Goal: Information Seeking & Learning: Learn about a topic

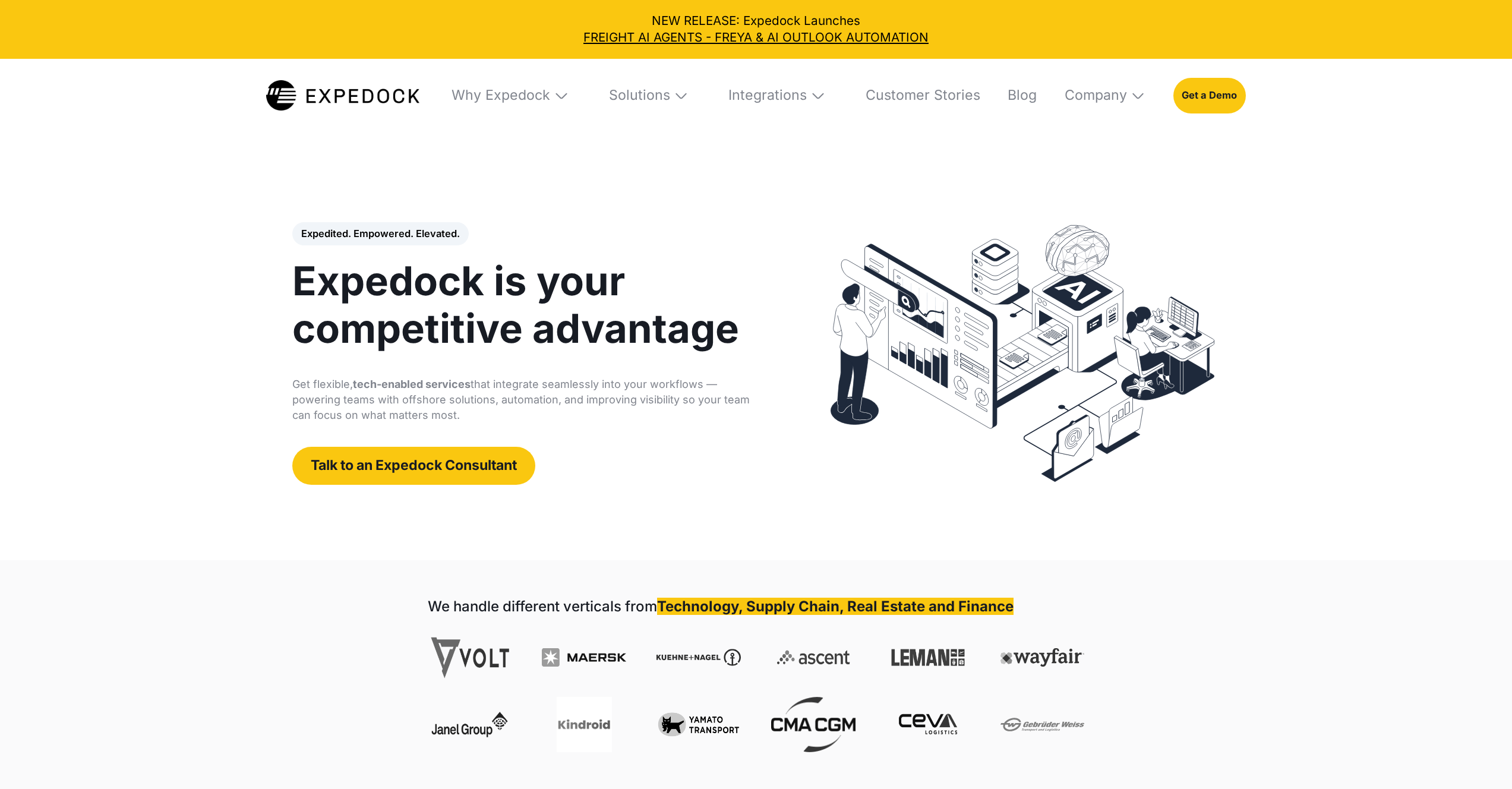
select select
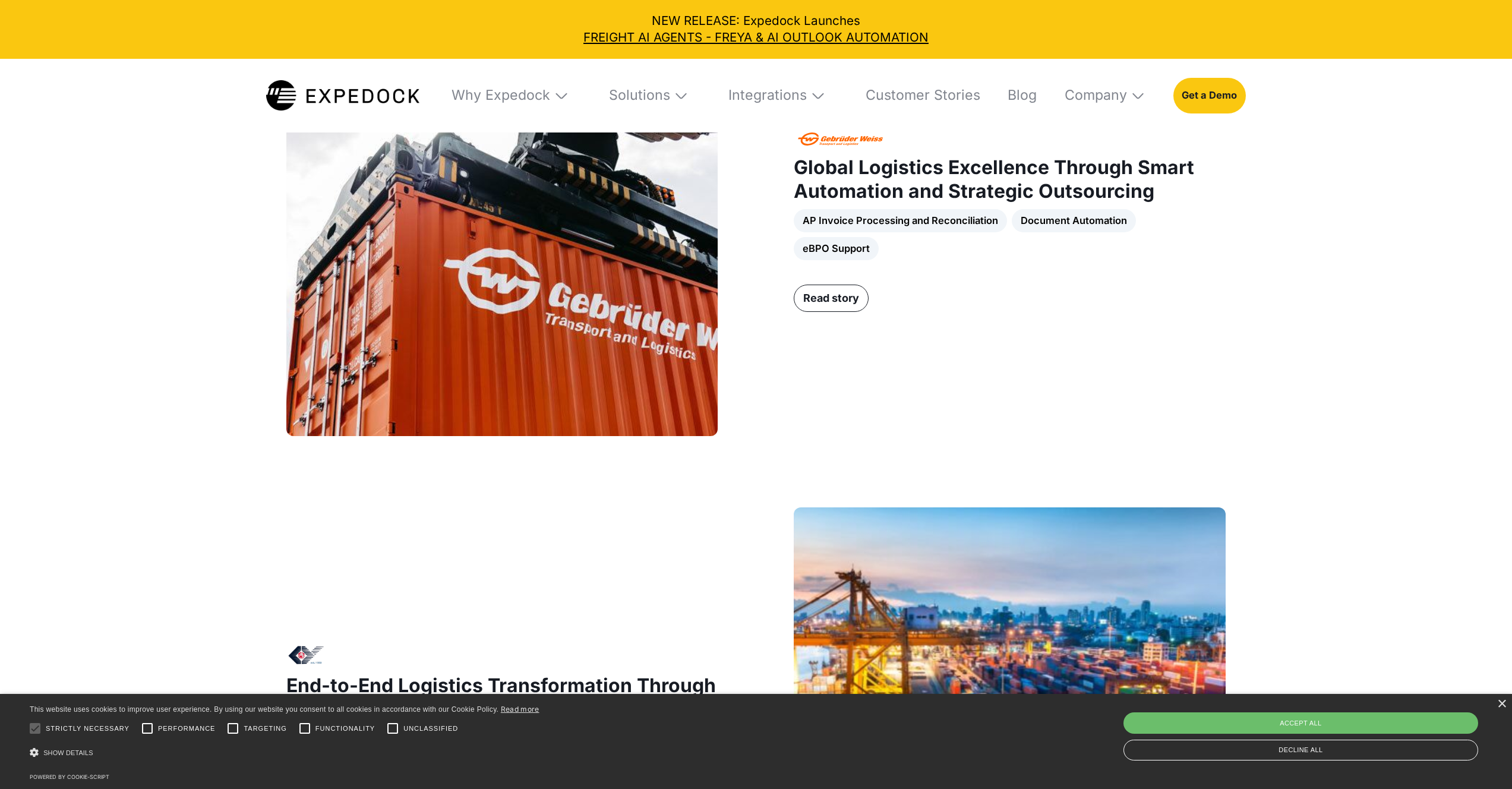
scroll to position [1124, 0]
drag, startPoint x: 855, startPoint y: 235, endPoint x: 1059, endPoint y: 244, distance: 204.2
click at [1059, 244] on div "AP Invoice Processing and Reconciliation Document Automation eBPO Support" at bounding box center [1009, 235] width 432 height 50
click at [1105, 233] on div "AP Invoice Processing and Reconciliation Document Automation eBPO Support" at bounding box center [1009, 235] width 432 height 50
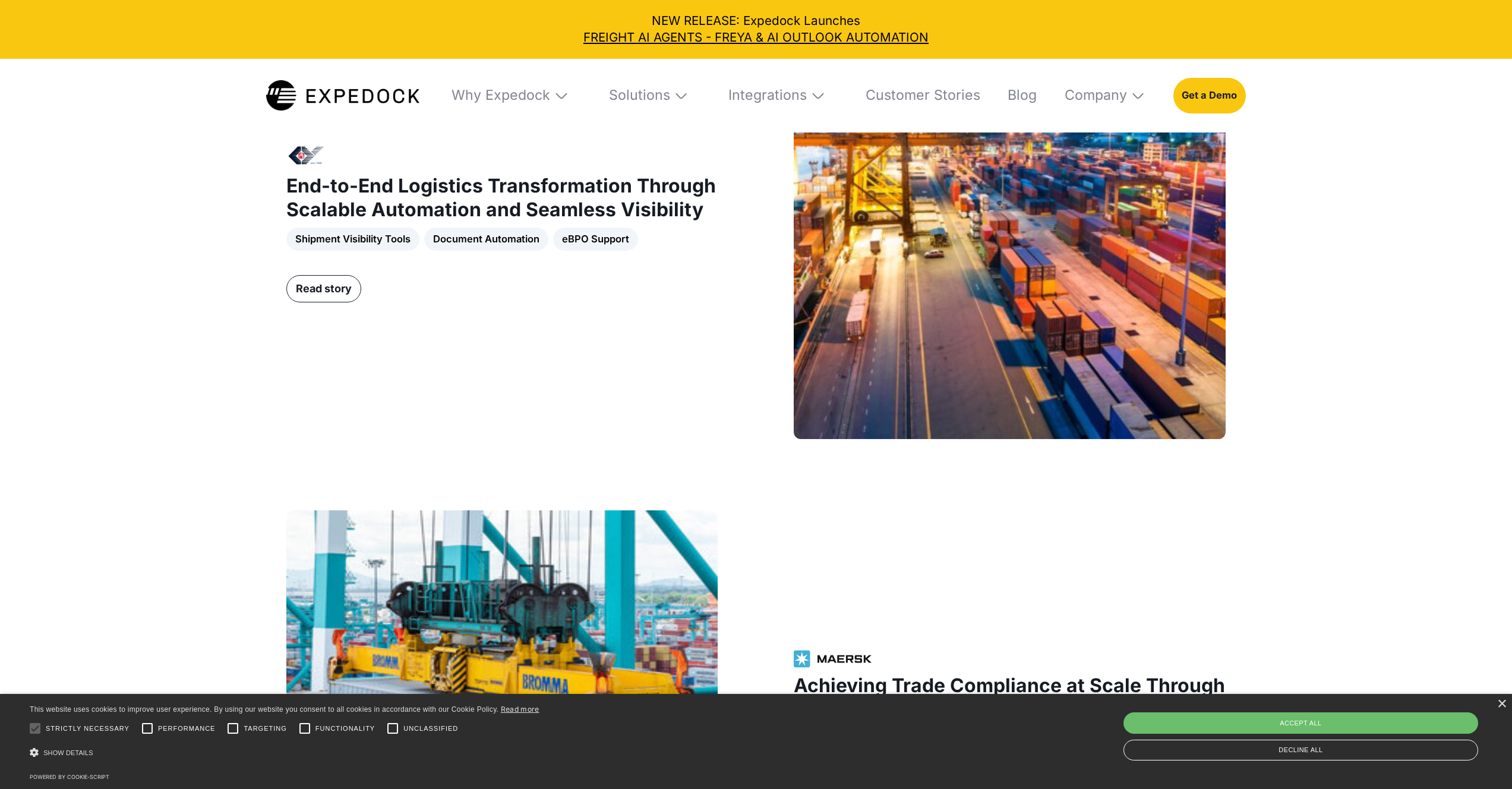
scroll to position [1624, 0]
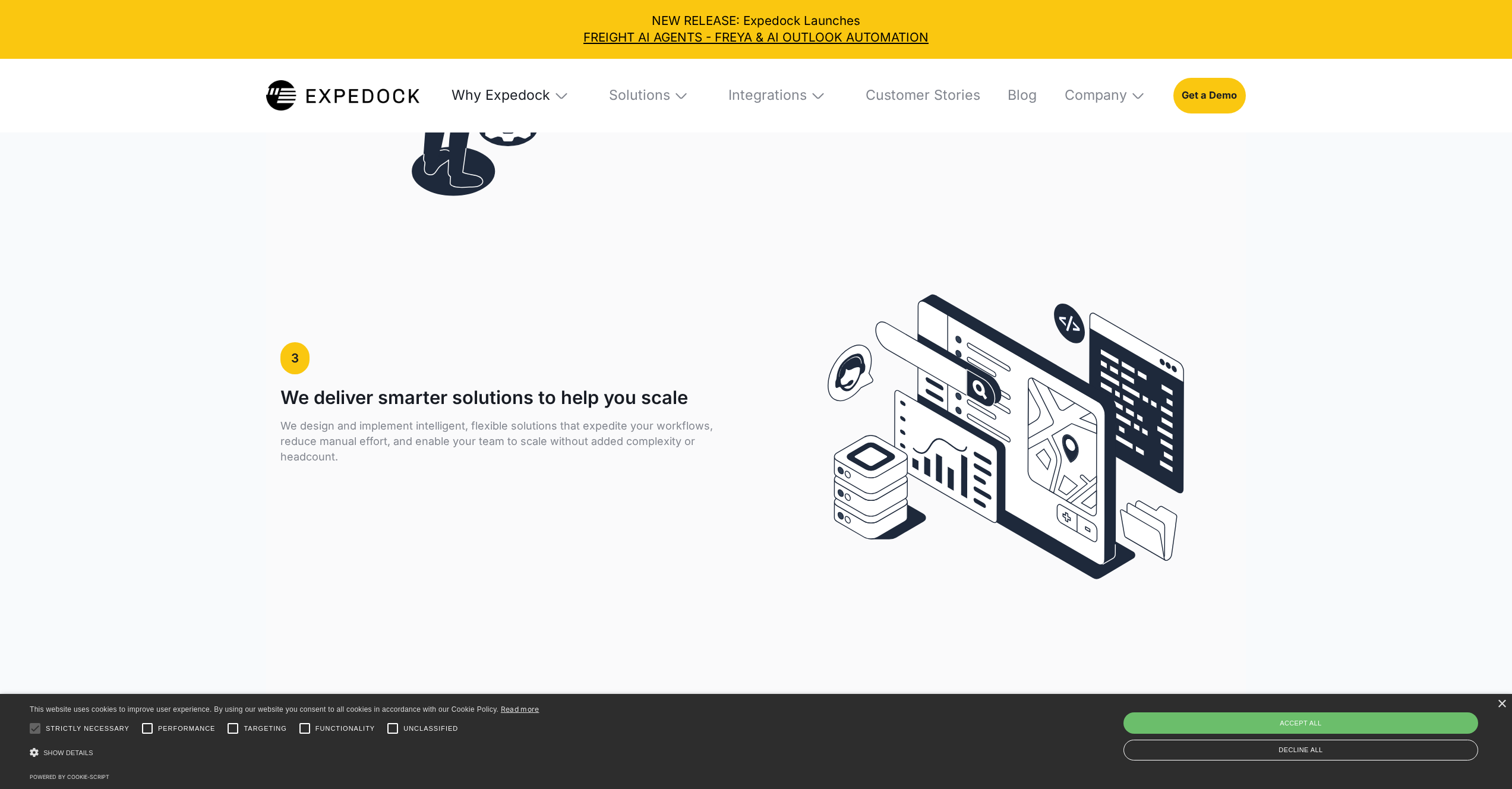
click at [550, 99] on div "Why Expedock" at bounding box center [501, 96] width 99 height 17
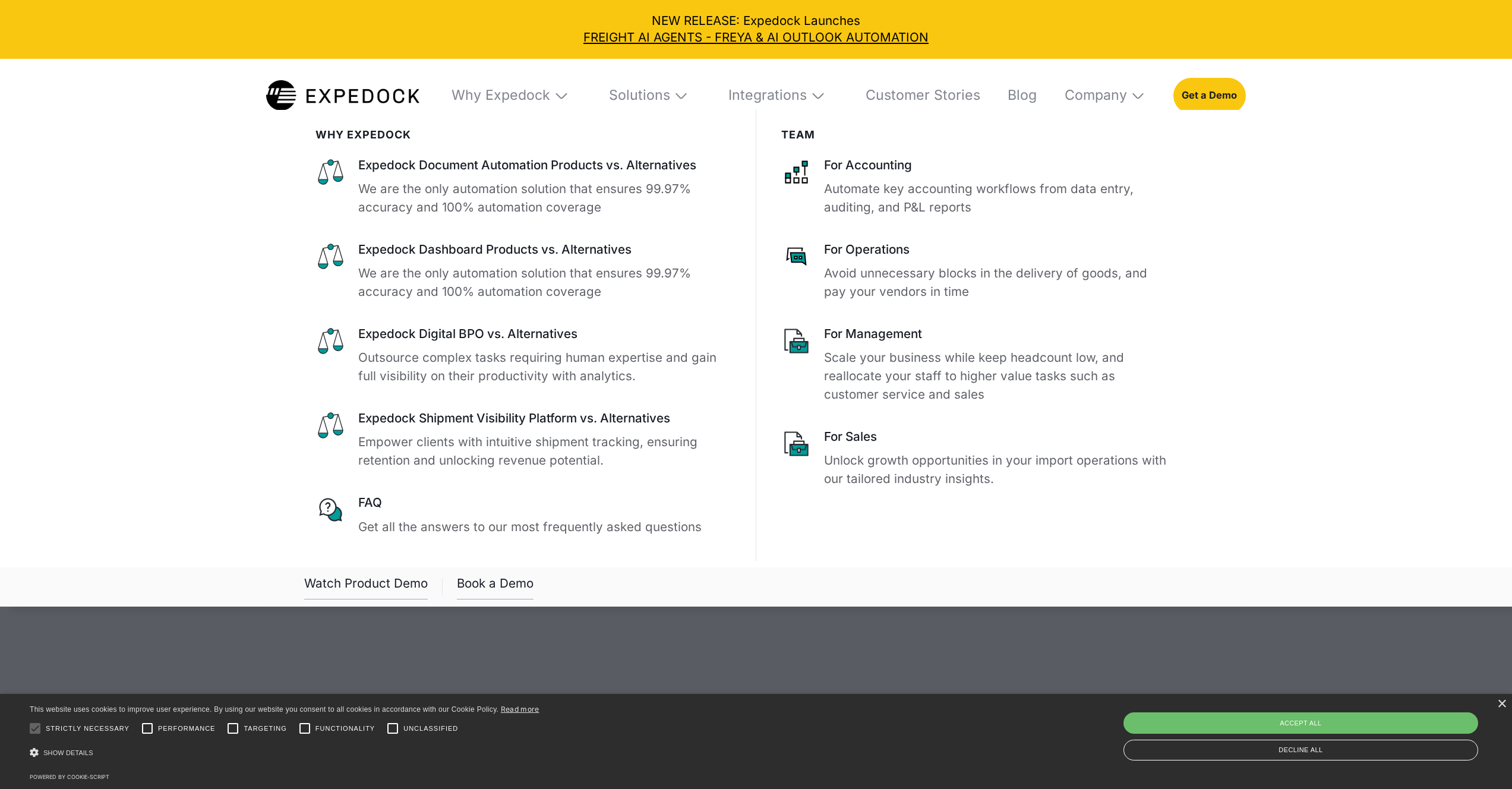
scroll to position [3504, 0]
click at [695, 96] on div "Solutions" at bounding box center [649, 96] width 104 height 74
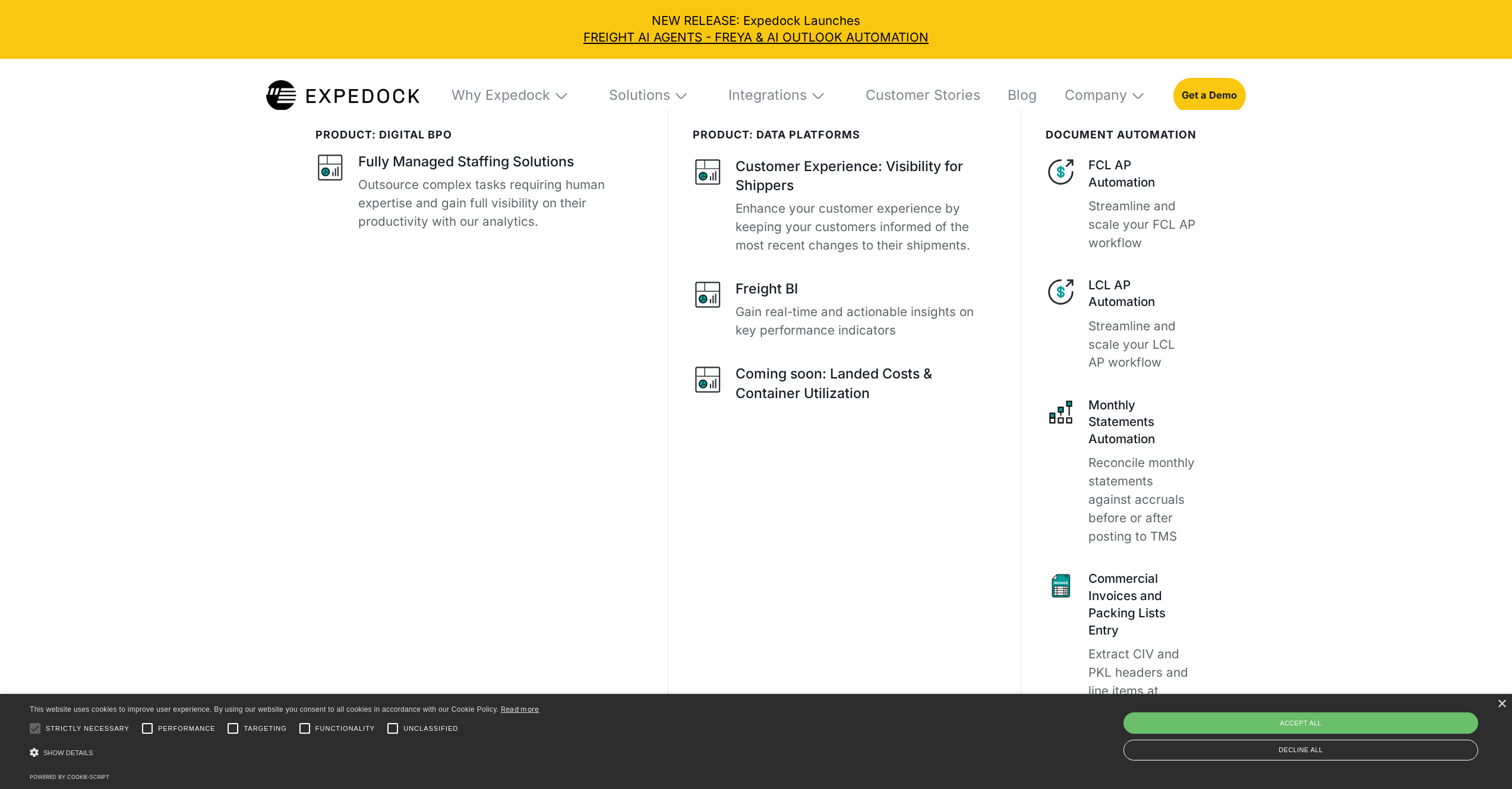
click at [684, 96] on img at bounding box center [682, 96] width 16 height 16
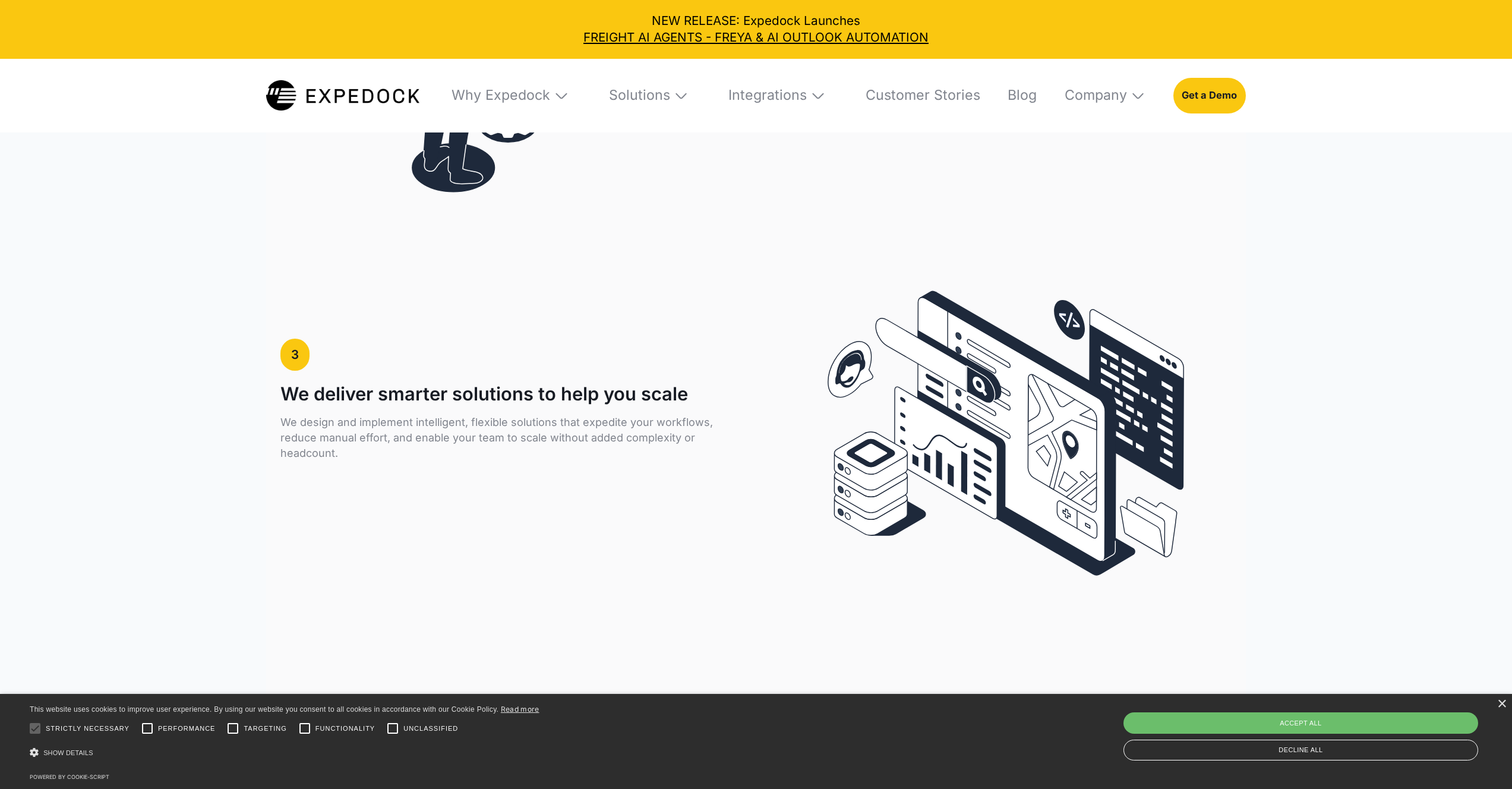
click at [824, 97] on img at bounding box center [818, 96] width 16 height 16
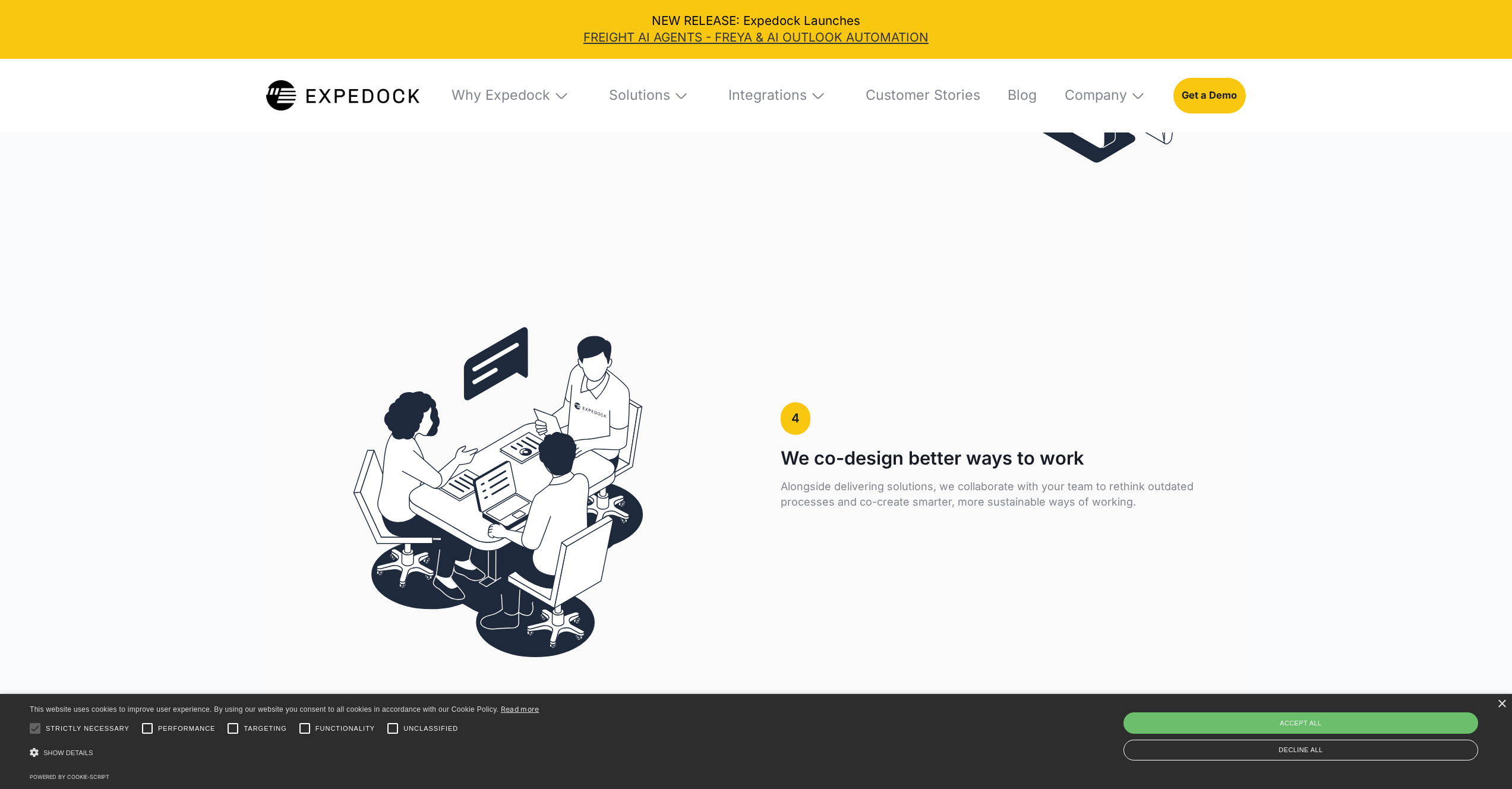
scroll to position [3916, 0]
click at [788, 38] on link "FREIGHT AI AGENTS - FREYA & AI OUTLOOK AUTOMATION" at bounding box center [756, 38] width 1488 height 17
click at [732, 36] on link "FREIGHT AI AGENTS - FREYA & AI OUTLOOK AUTOMATION" at bounding box center [756, 38] width 1488 height 17
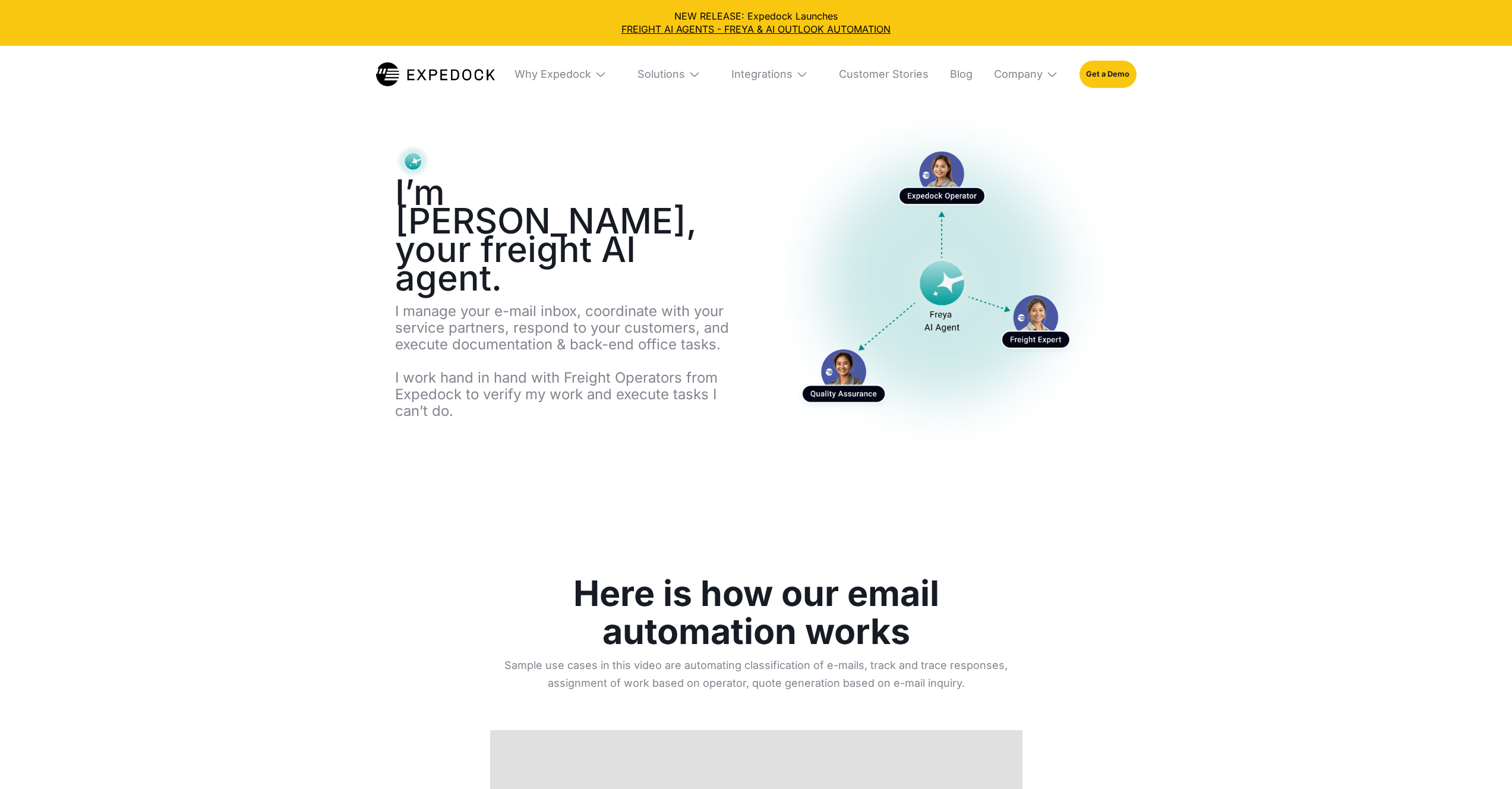
select select
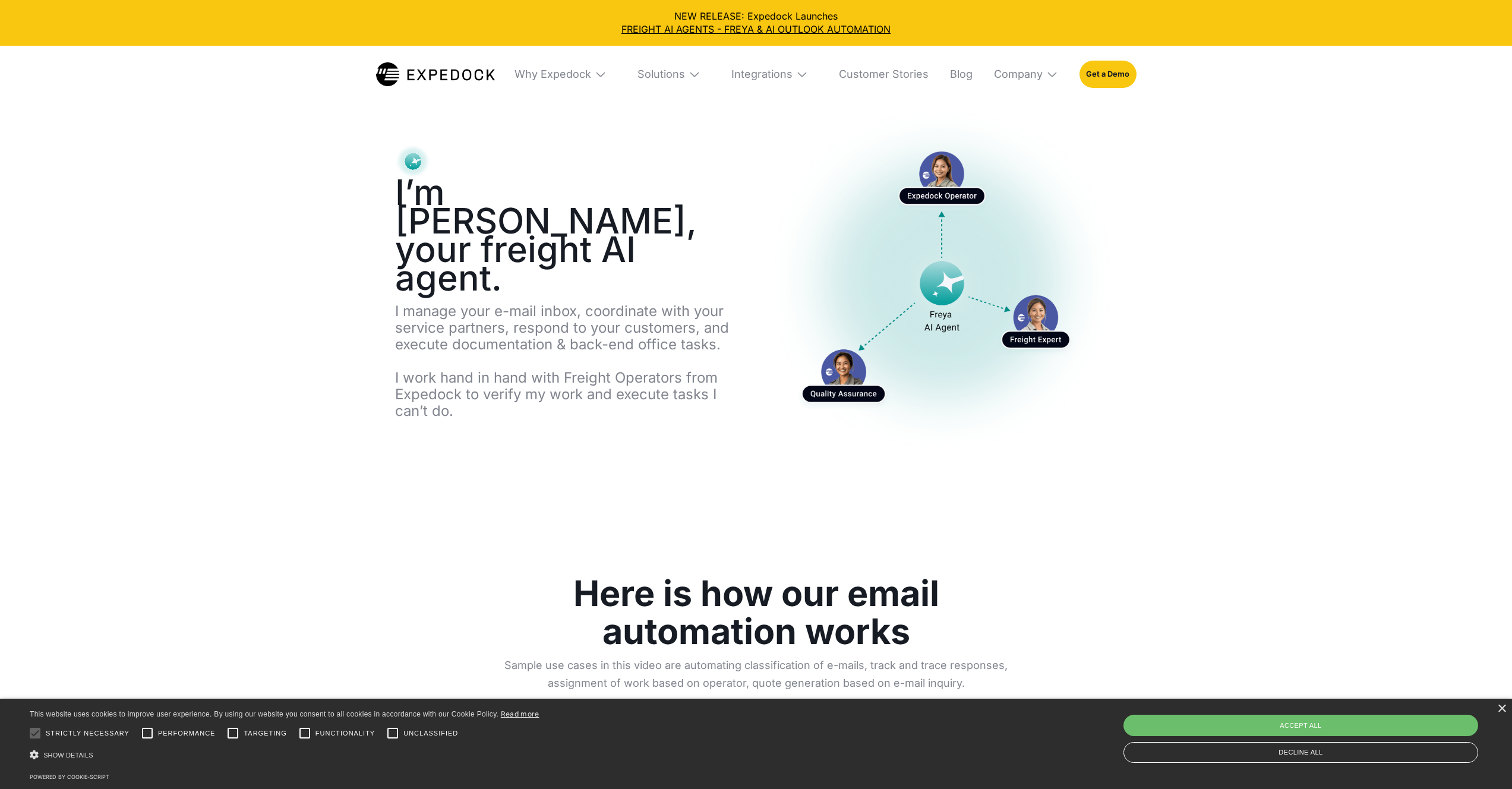
click at [727, 82] on div "Integrations" at bounding box center [769, 75] width 96 height 57
click at [658, 69] on div "Solutions" at bounding box center [661, 75] width 48 height 14
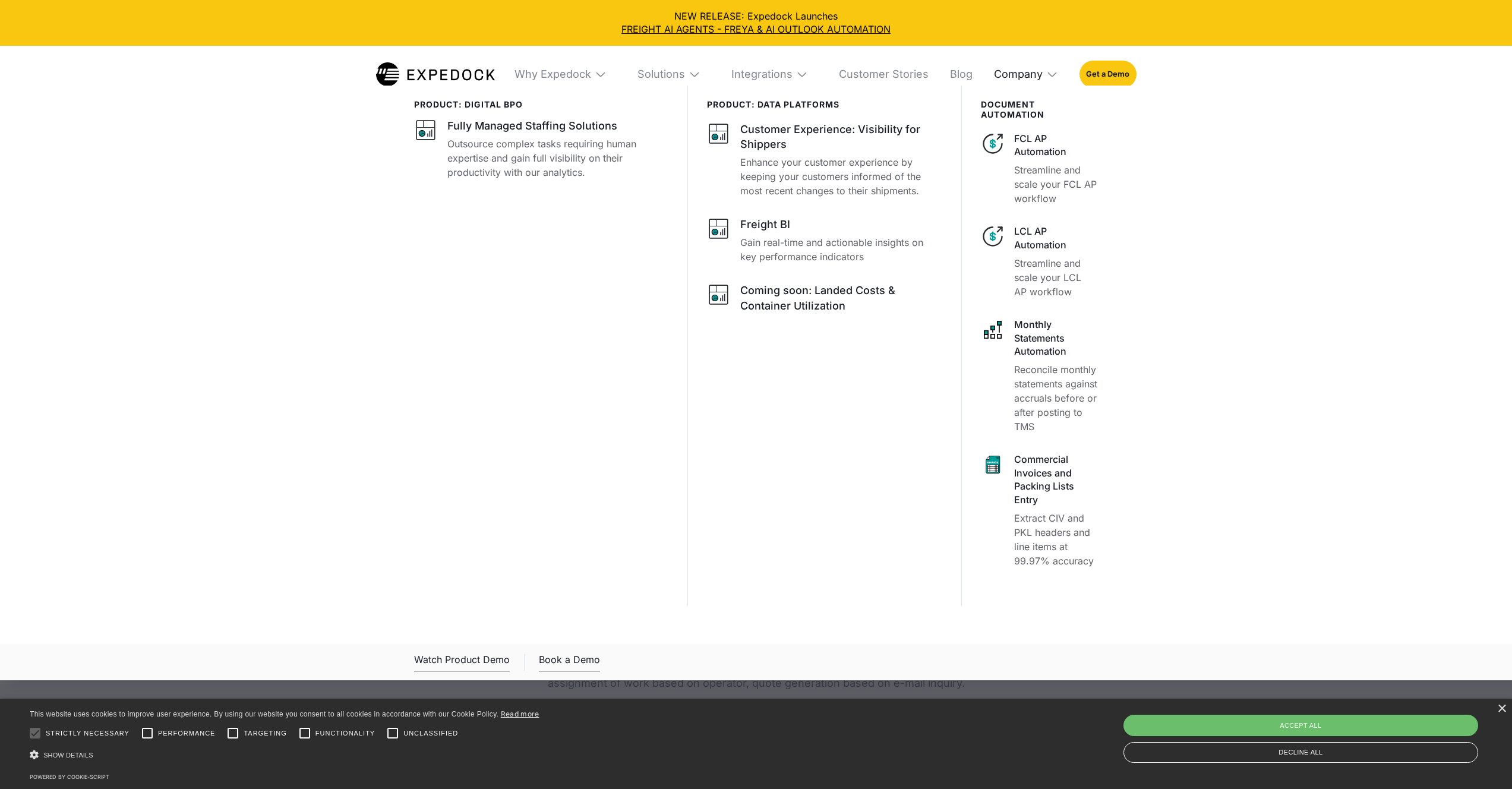
click at [1040, 74] on div "Company" at bounding box center [1018, 75] width 49 height 14
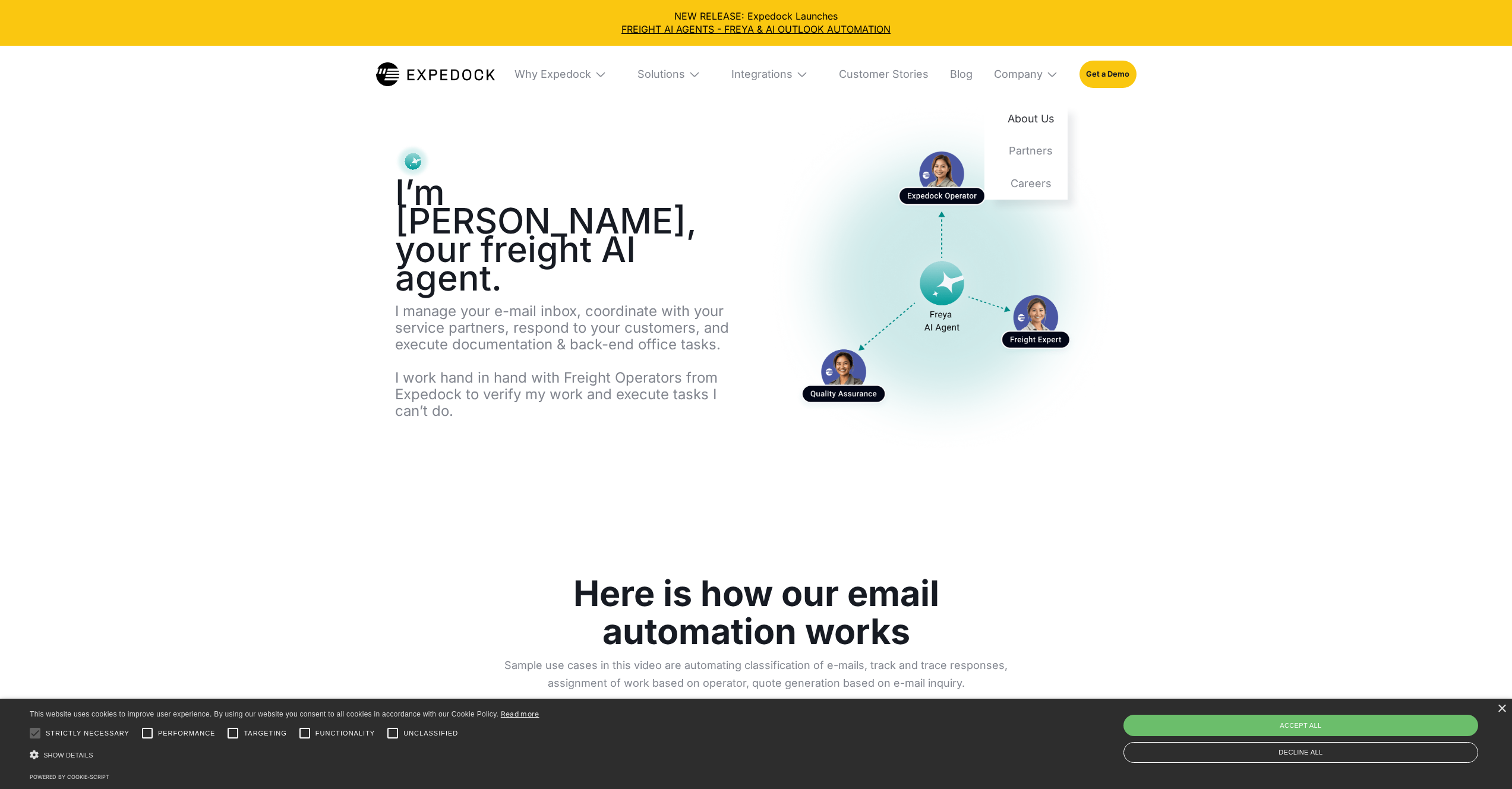
click at [1035, 122] on link "About Us" at bounding box center [1026, 119] width 83 height 33
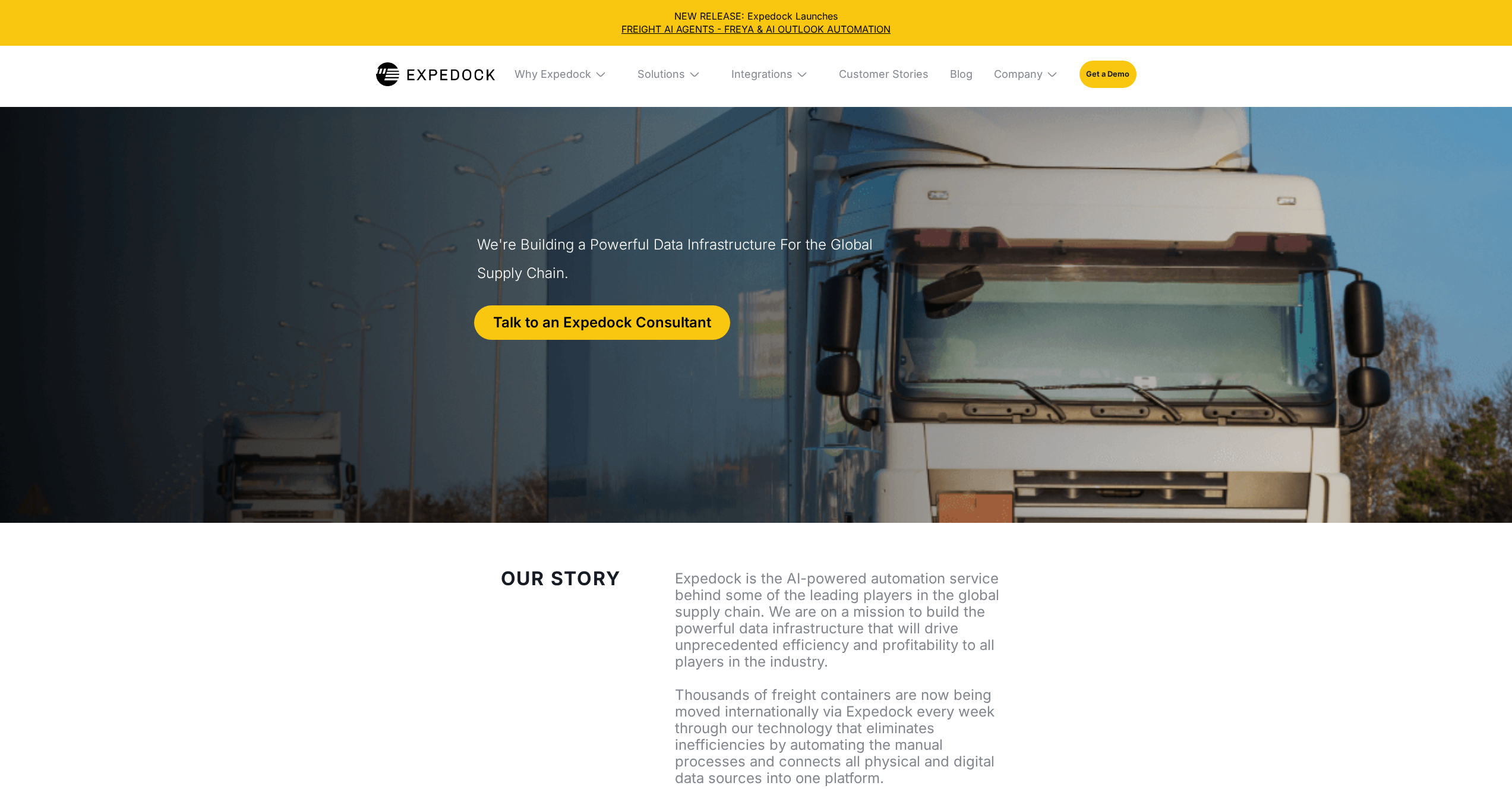
select select
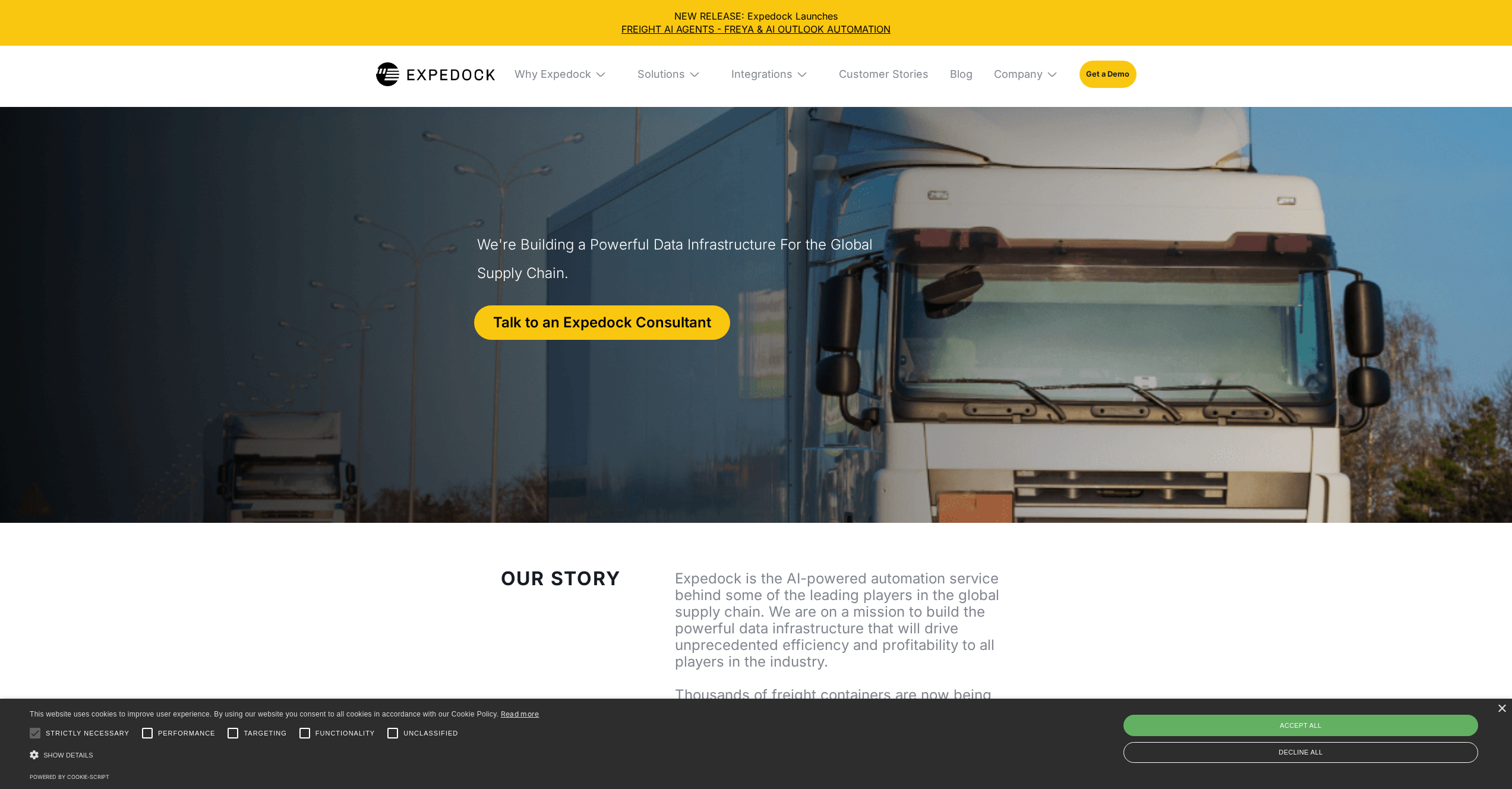
click at [1255, 728] on div "Accept all" at bounding box center [1301, 726] width 354 height 22
checkbox input "true"
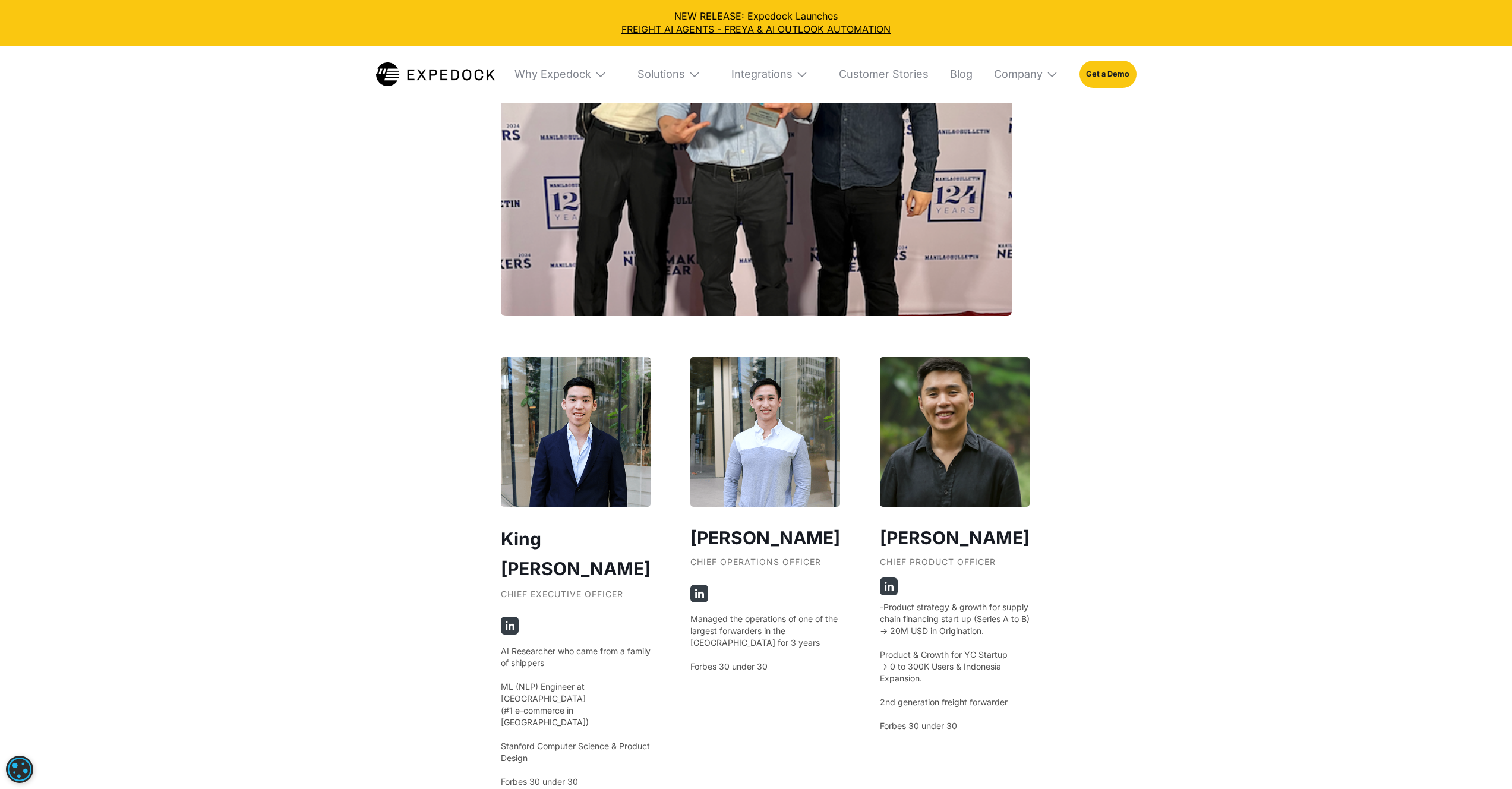
scroll to position [2076, 0]
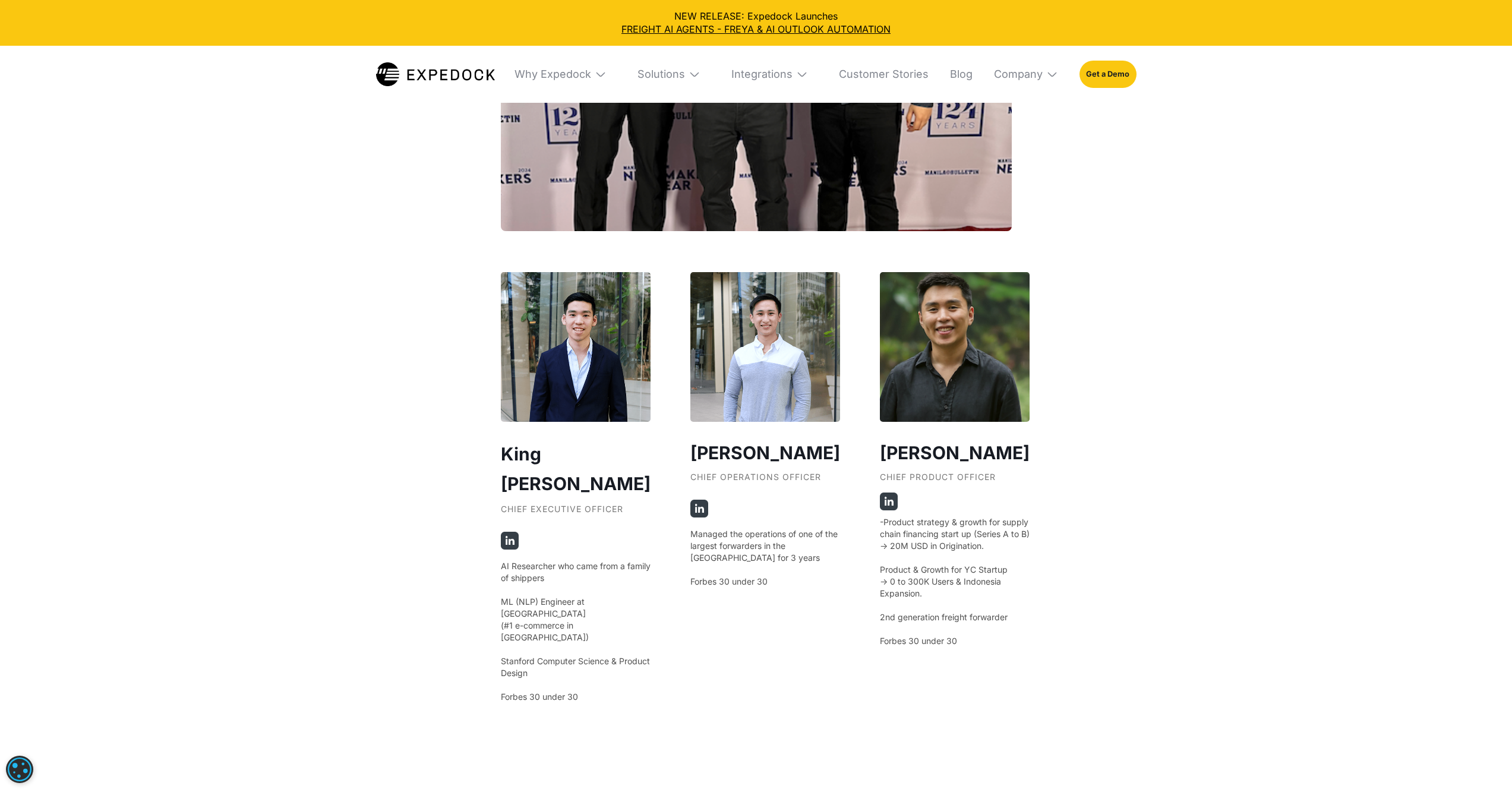
click at [880, 494] on img at bounding box center [888, 501] width 18 height 18
click at [880, 497] on img at bounding box center [888, 501] width 18 height 18
click at [916, 401] on img at bounding box center [954, 347] width 149 height 149
click at [690, 503] on img at bounding box center [699, 508] width 18 height 18
click at [697, 505] on img at bounding box center [699, 508] width 18 height 18
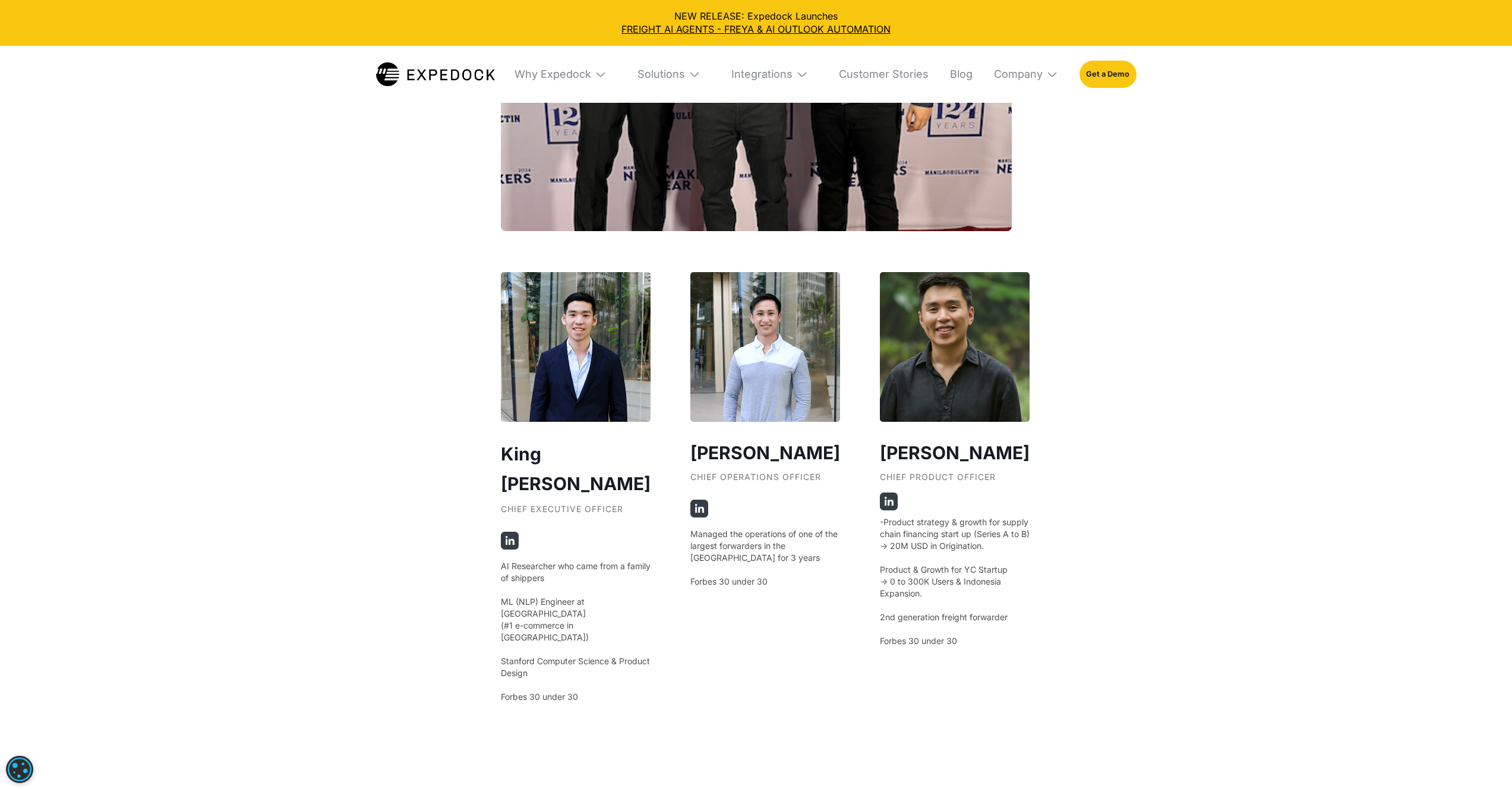
click at [921, 388] on img at bounding box center [954, 347] width 149 height 149
click at [882, 498] on img at bounding box center [888, 501] width 18 height 18
click at [911, 420] on div "Jig Young Chief Product Officer -Product strategy & growth for supply chain fin…" at bounding box center [954, 487] width 149 height 431
click at [896, 373] on img at bounding box center [954, 347] width 149 height 149
click at [510, 532] on img at bounding box center [510, 540] width 18 height 18
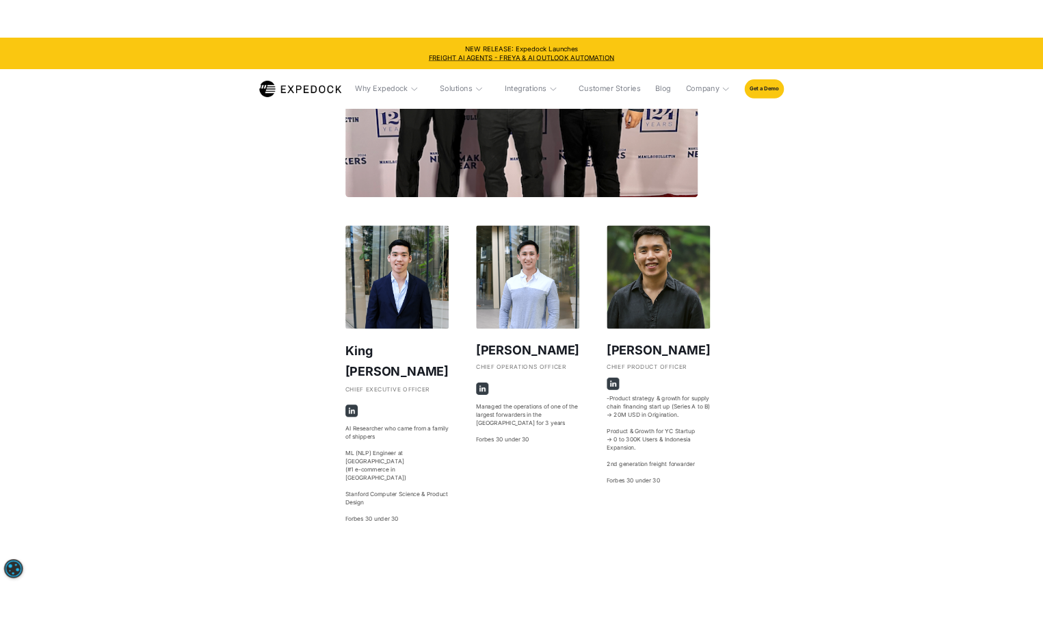
scroll to position [2294, 0]
